Goal: Task Accomplishment & Management: Manage account settings

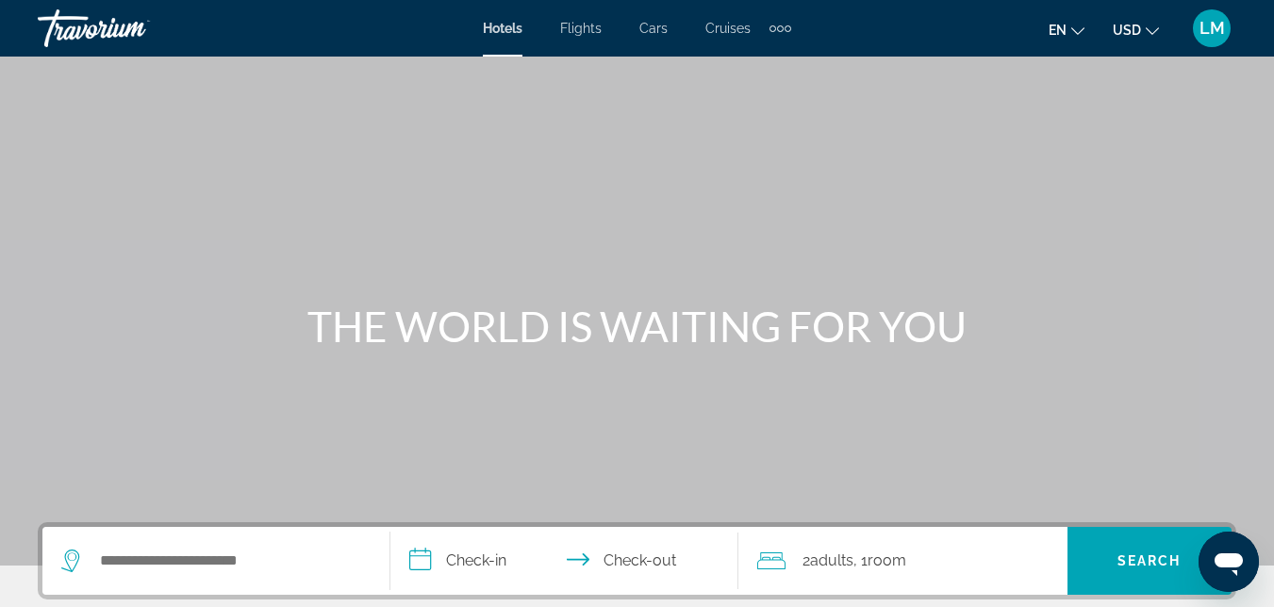
click at [1223, 28] on span "LM" at bounding box center [1212, 28] width 25 height 19
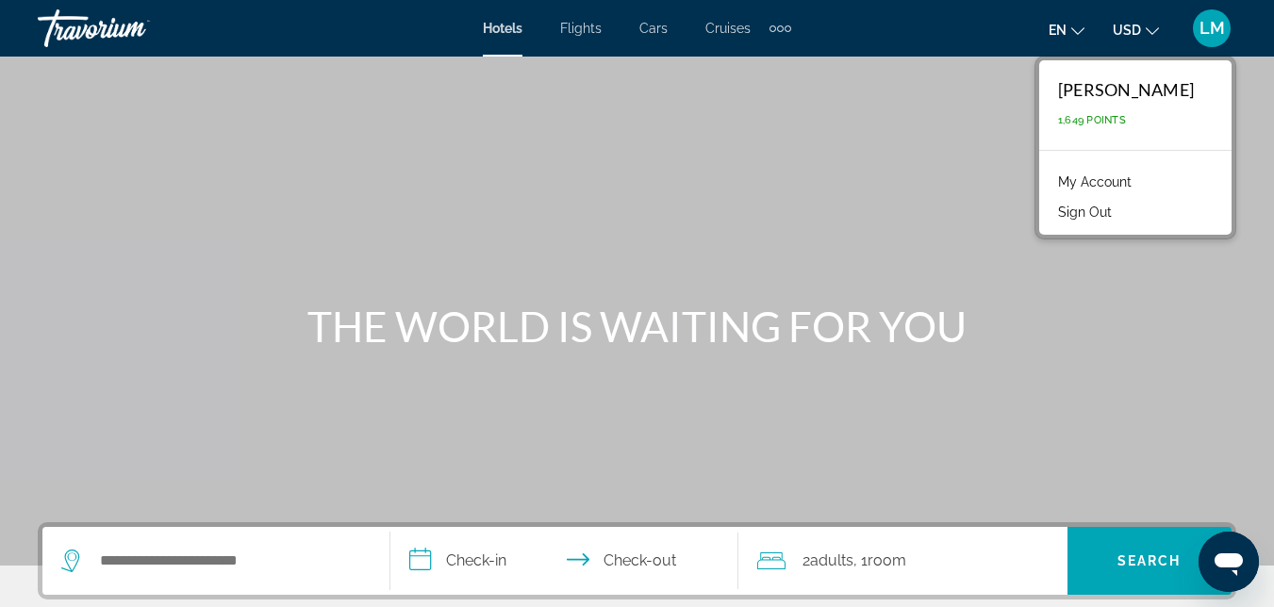
click at [1111, 174] on link "My Account" at bounding box center [1095, 182] width 92 height 25
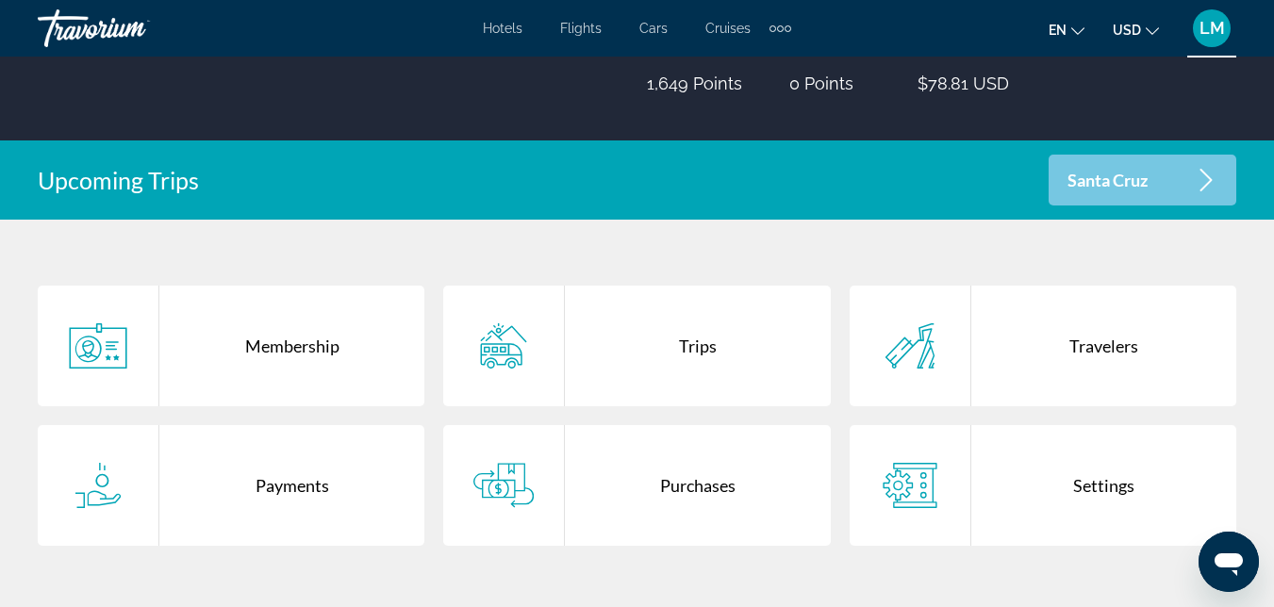
scroll to position [346, 0]
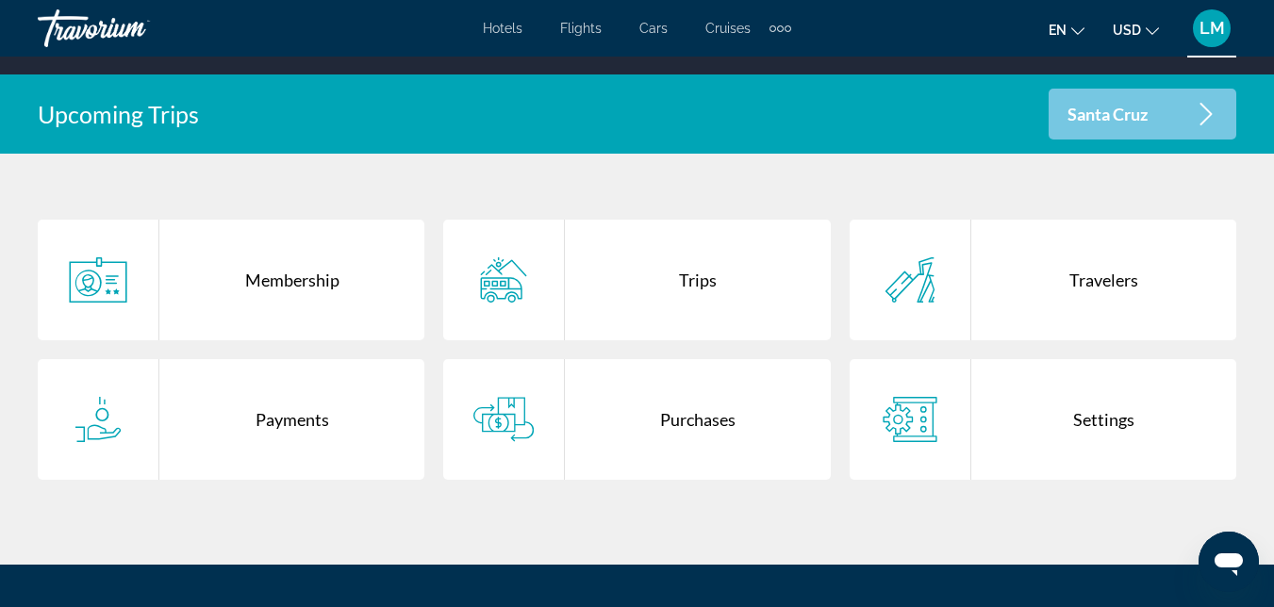
click at [690, 438] on div "Purchases" at bounding box center [697, 419] width 265 height 121
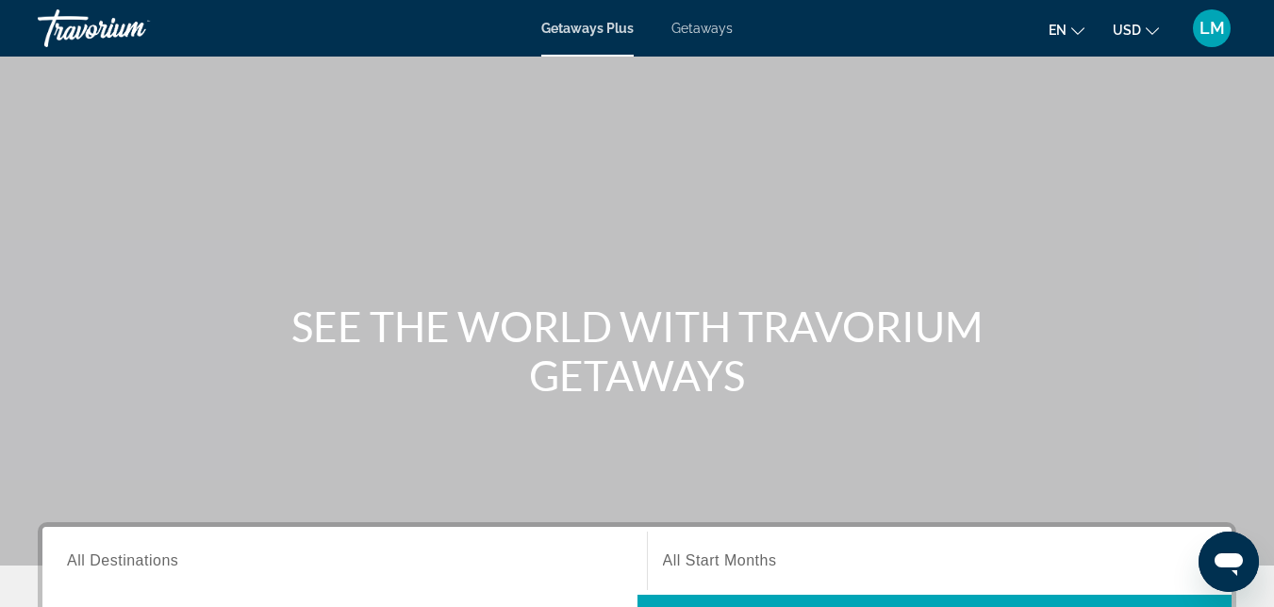
click at [1194, 23] on div "LM" at bounding box center [1212, 28] width 38 height 38
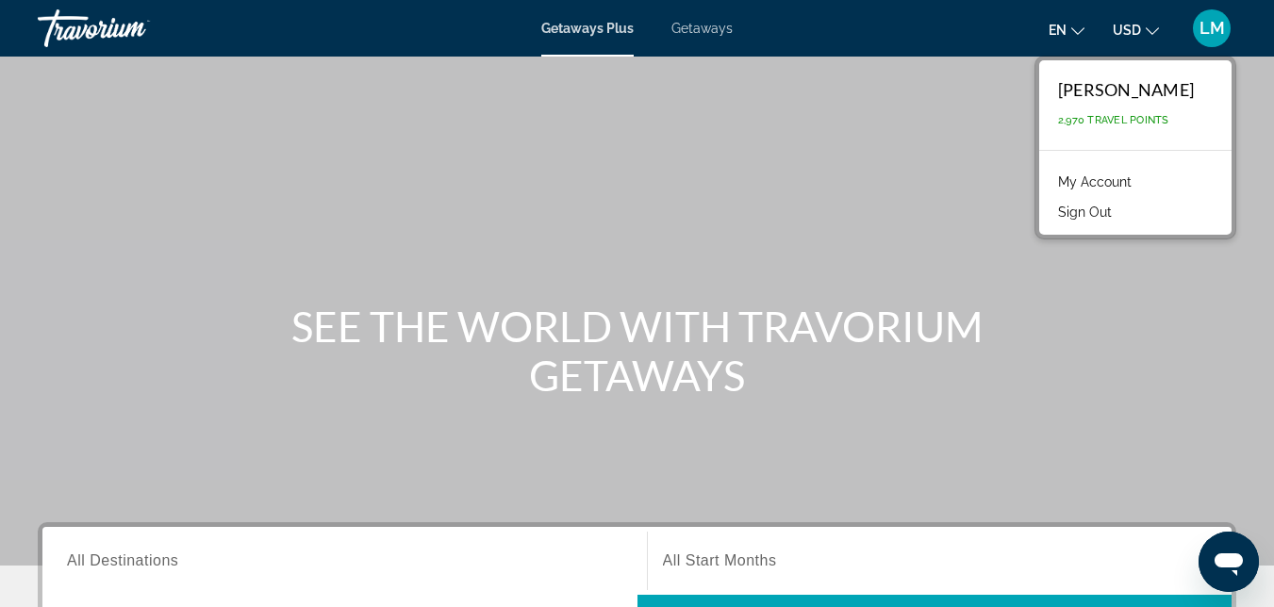
click at [1077, 176] on link "My Account" at bounding box center [1095, 182] width 92 height 25
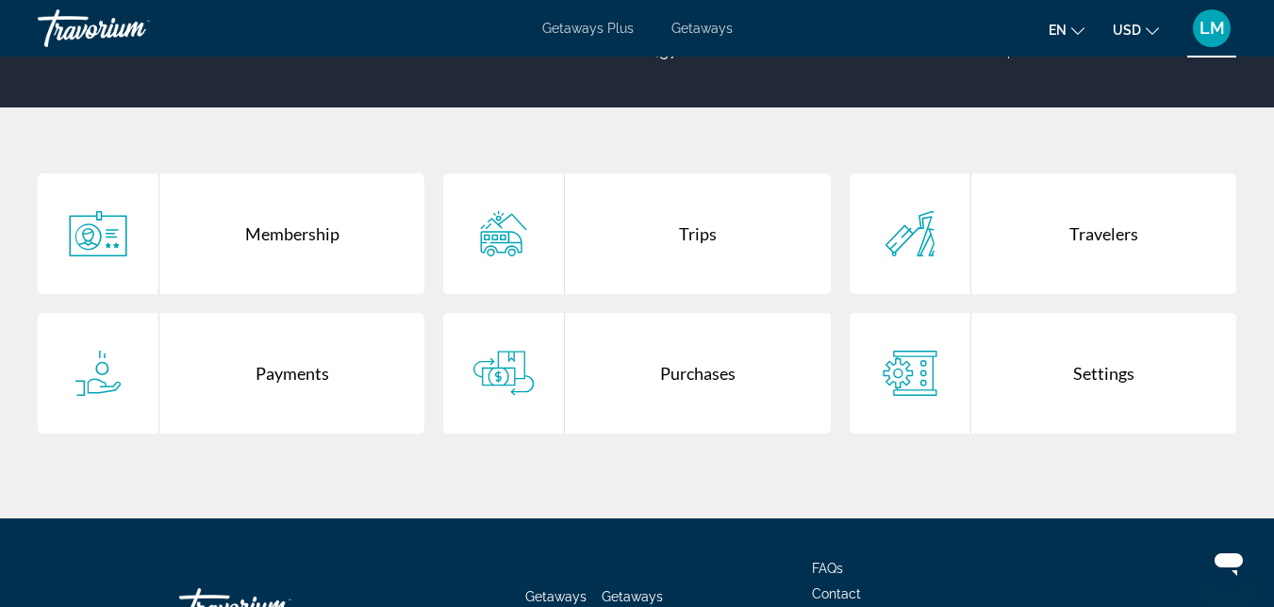
scroll to position [314, 0]
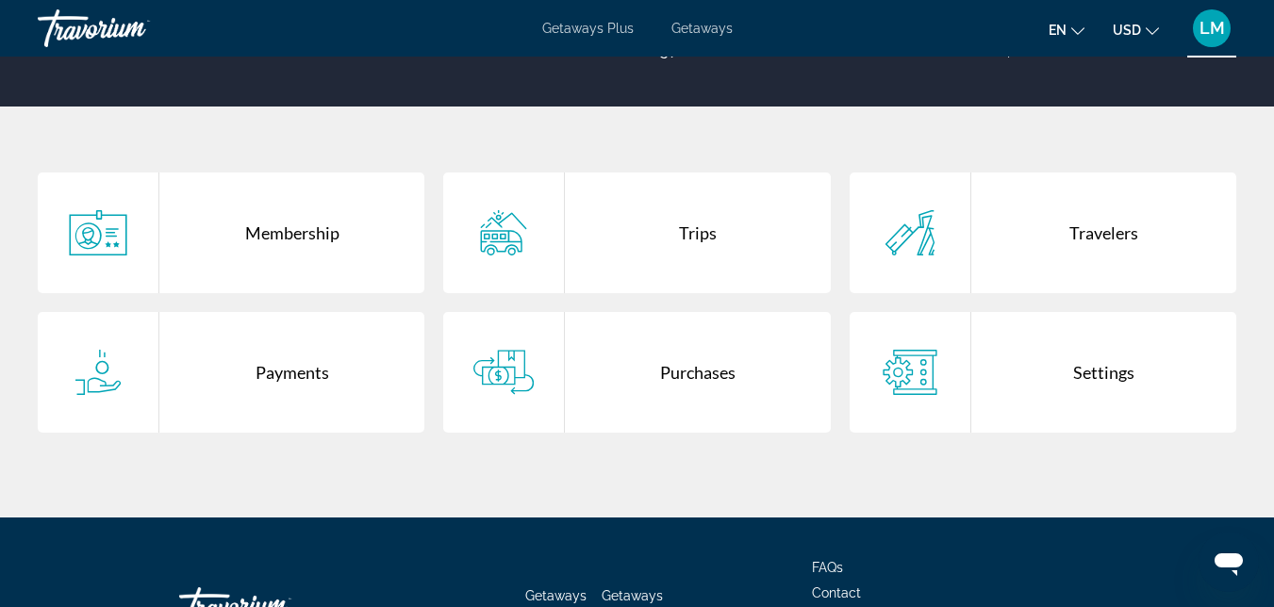
click at [725, 406] on div "Purchases" at bounding box center [697, 372] width 265 height 121
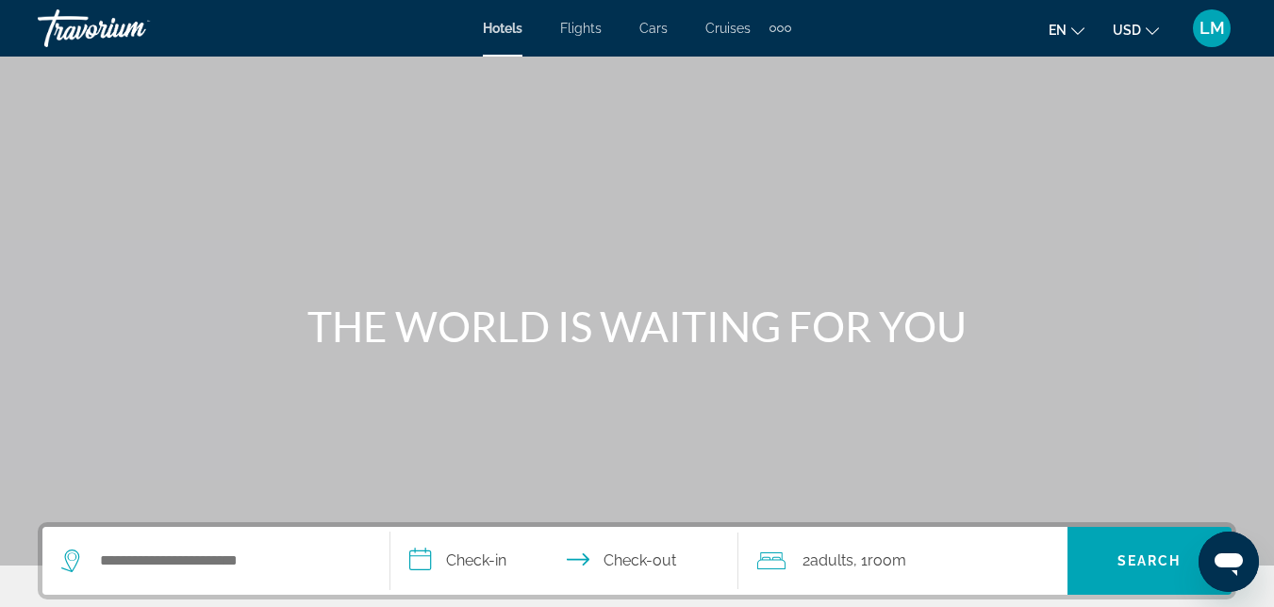
click at [1209, 41] on div "LM" at bounding box center [1212, 28] width 38 height 38
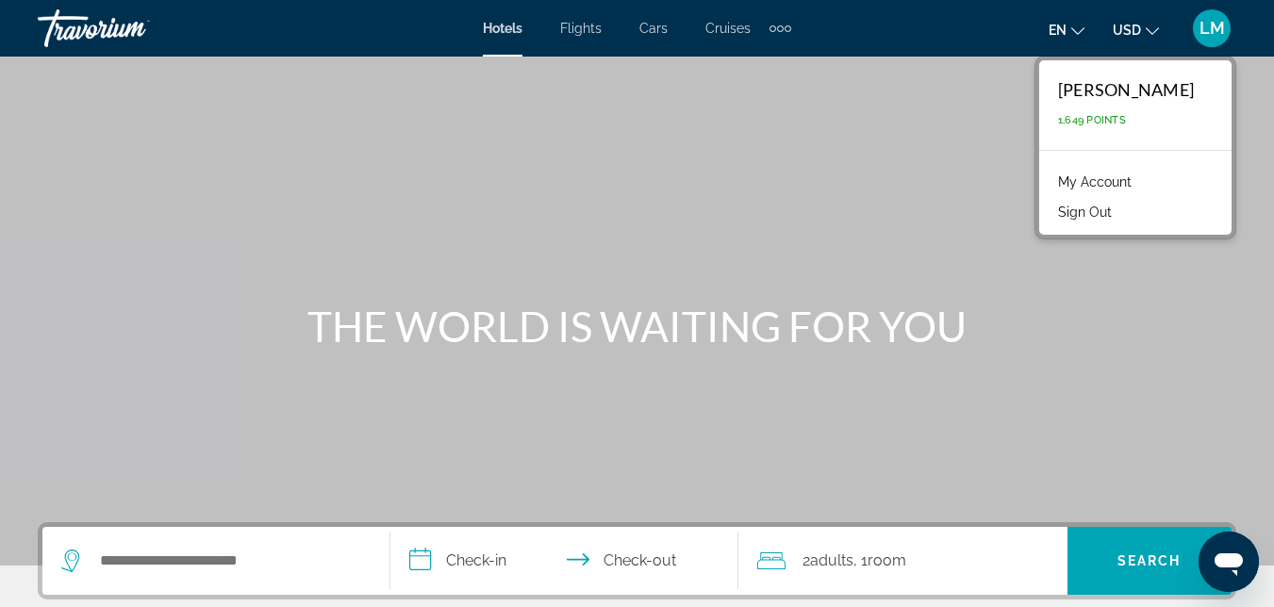
click at [1090, 189] on link "My Account" at bounding box center [1095, 182] width 92 height 25
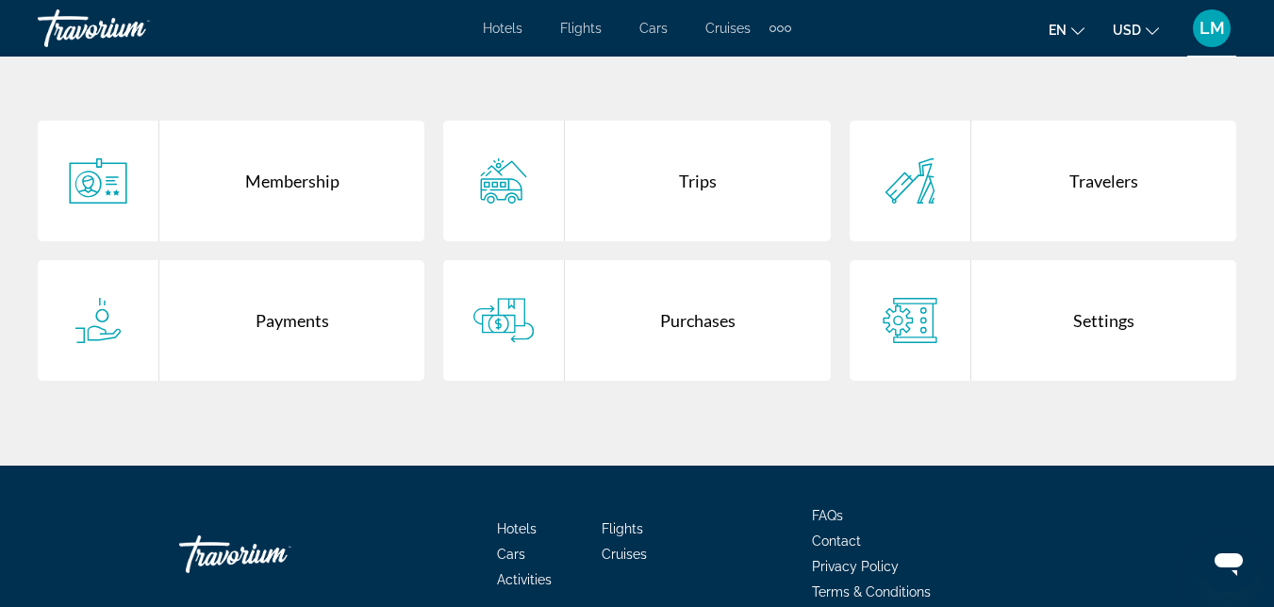
scroll to position [446, 0]
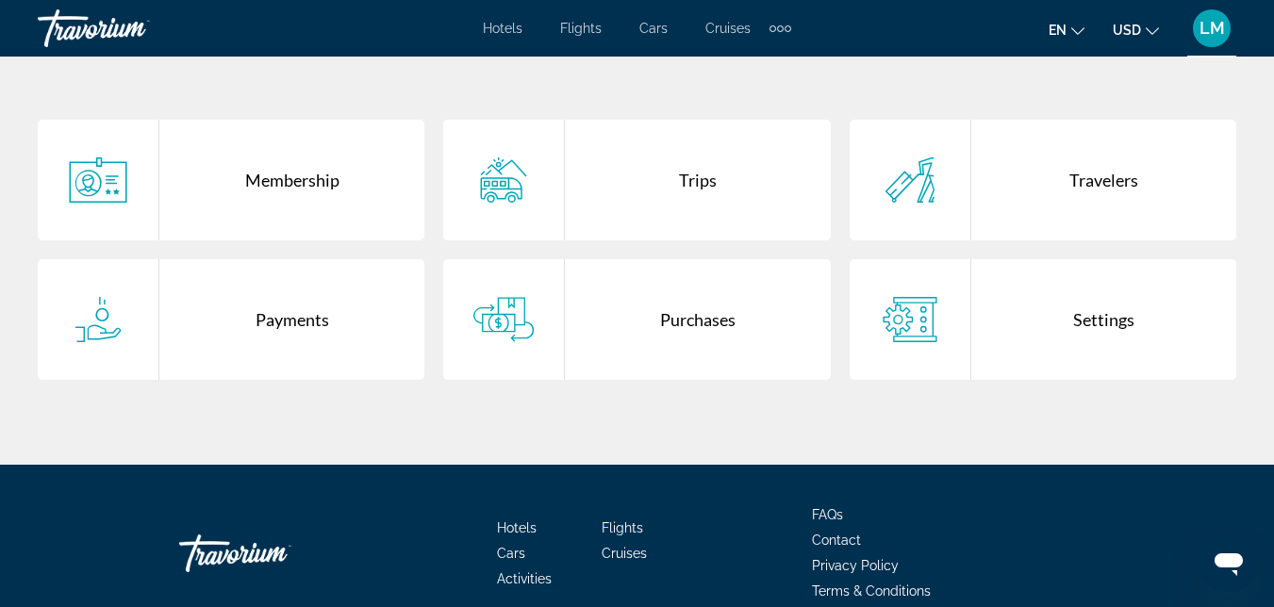
click at [704, 330] on div "Purchases" at bounding box center [697, 319] width 265 height 121
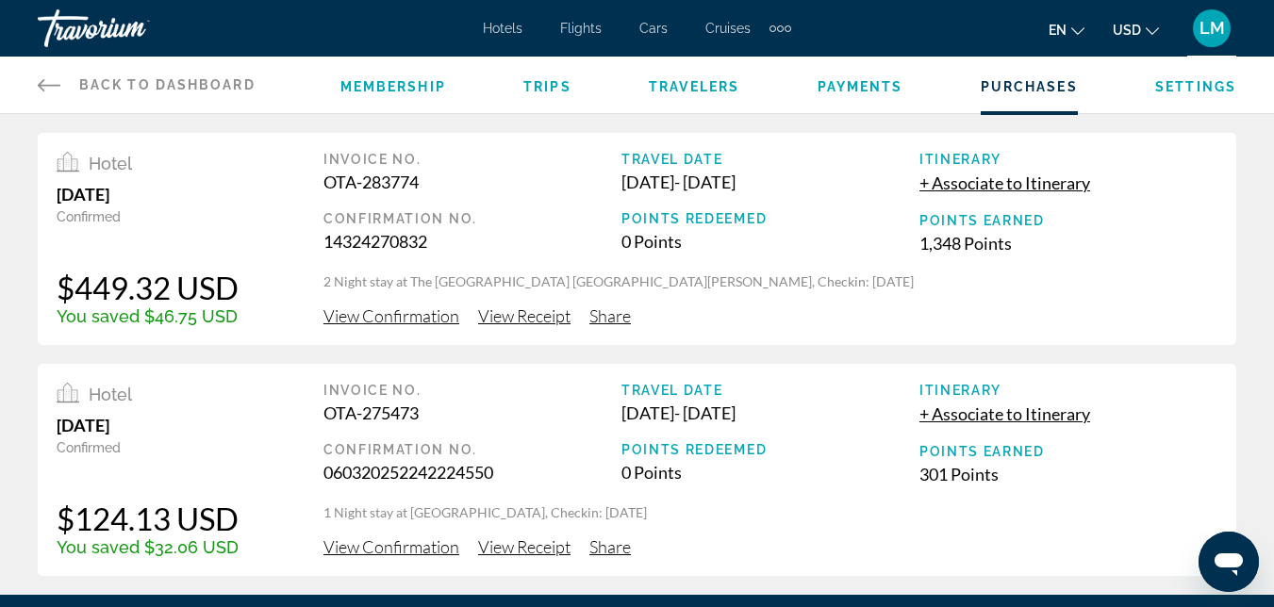
click at [550, 79] on span "Trips" at bounding box center [547, 86] width 48 height 15
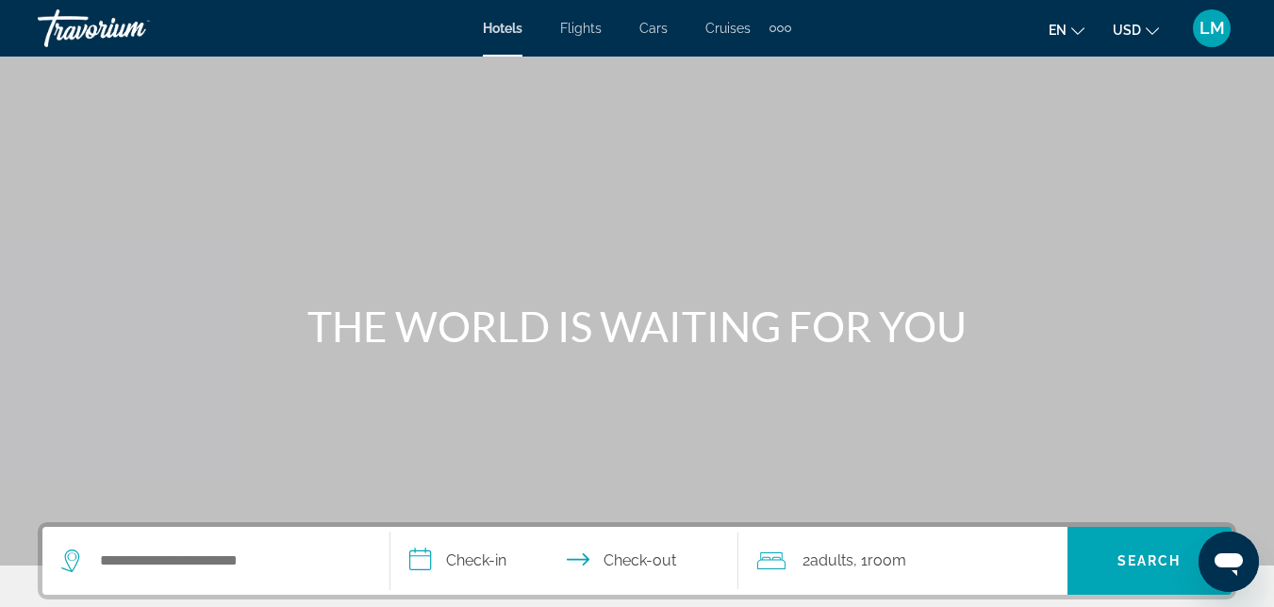
click at [1213, 34] on span "LM" at bounding box center [1212, 28] width 25 height 19
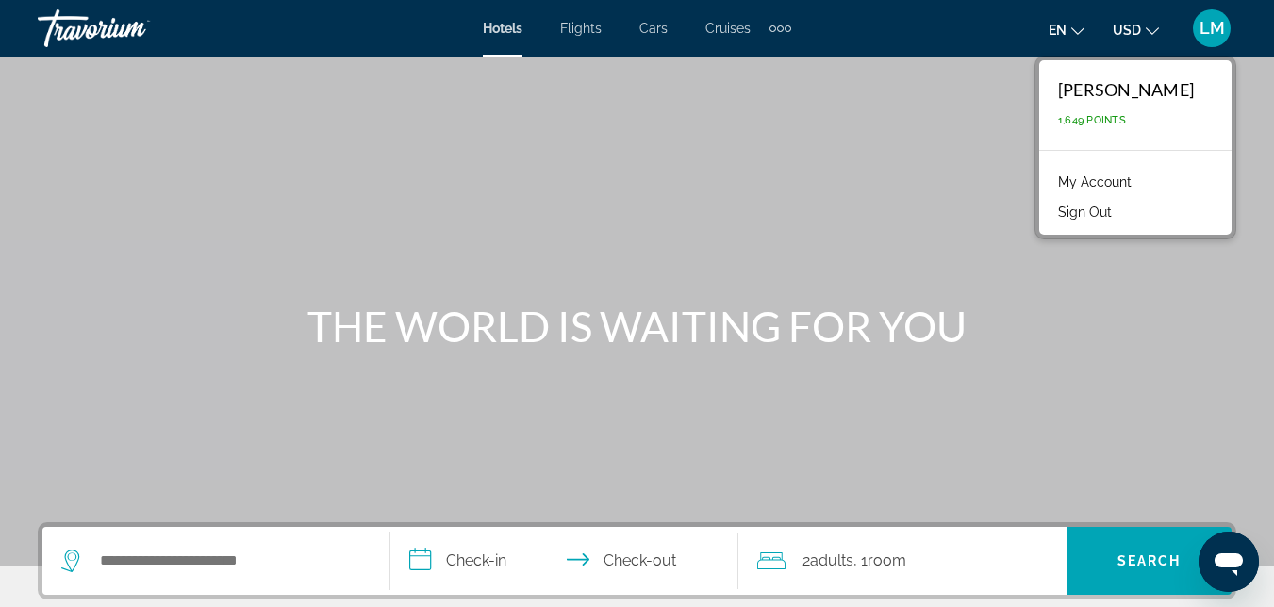
click at [1103, 184] on link "My Account" at bounding box center [1095, 182] width 92 height 25
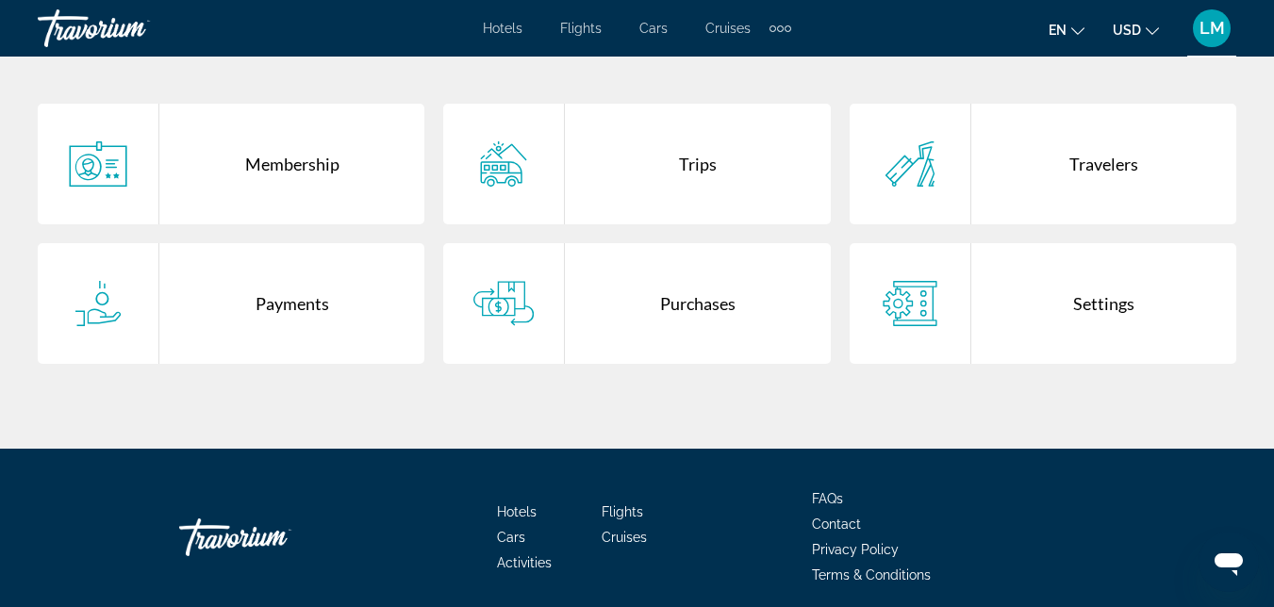
scroll to position [463, 0]
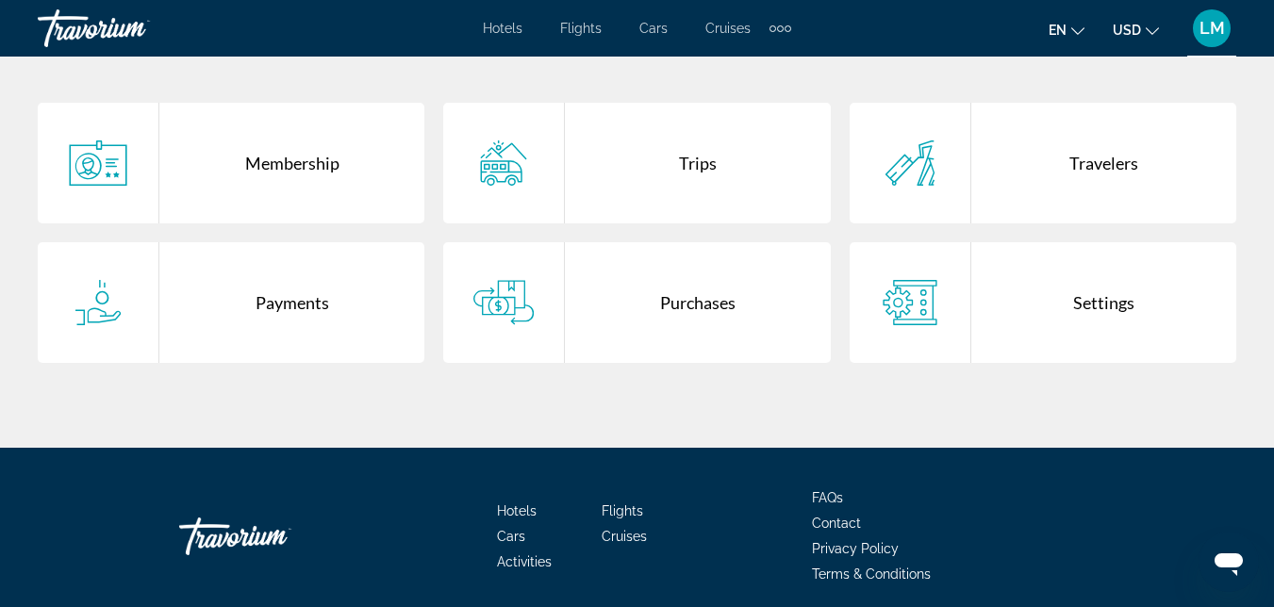
click at [723, 333] on div "Purchases" at bounding box center [697, 302] width 265 height 121
